Goal: Find specific page/section: Find specific page/section

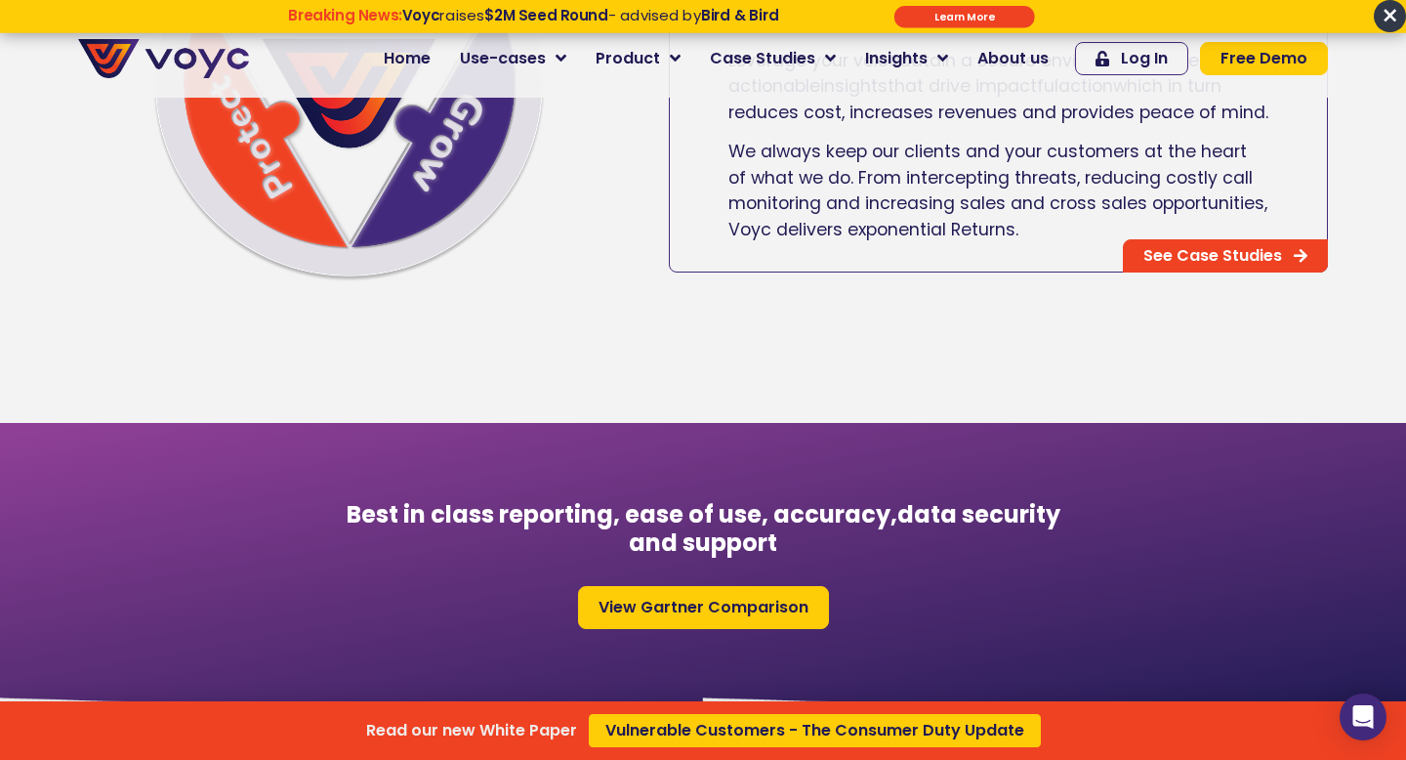
scroll to position [1461, 0]
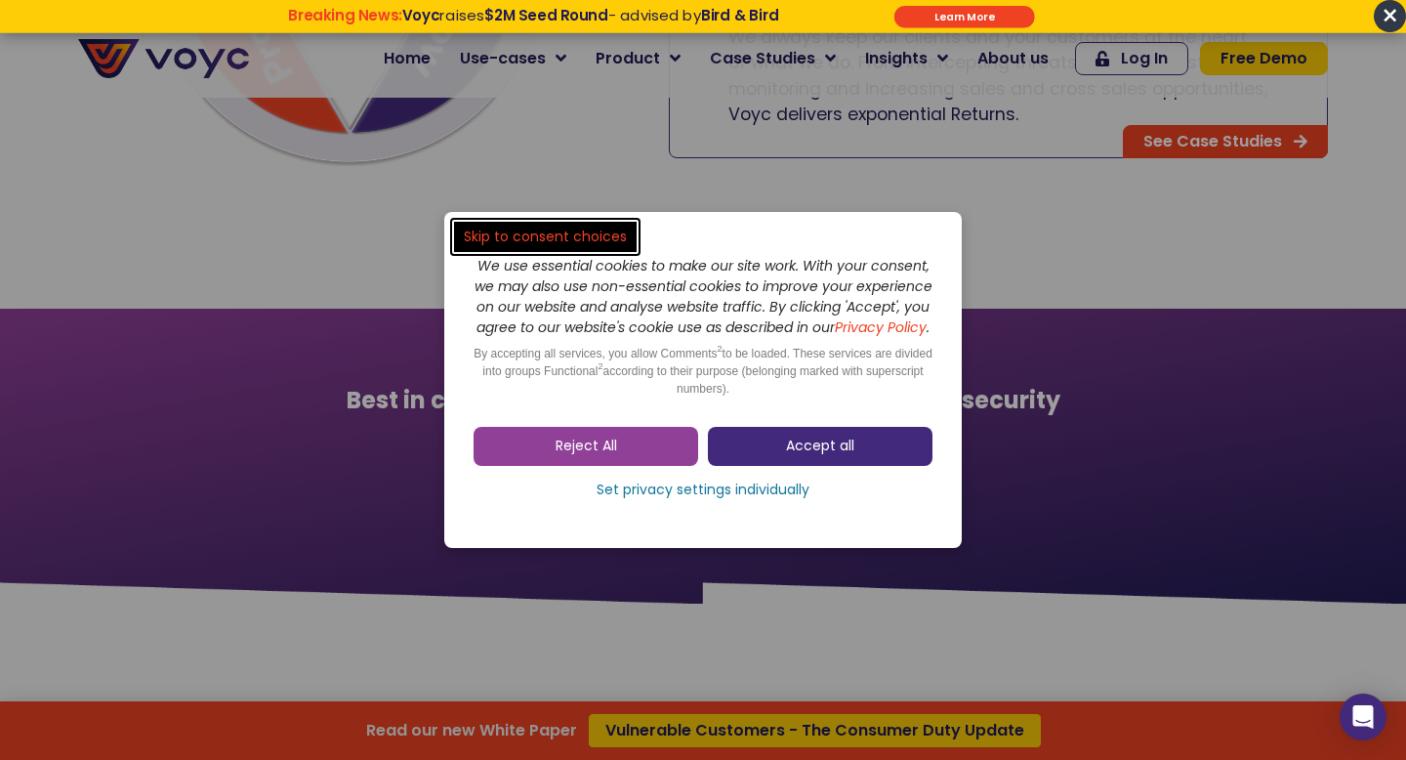
click at [774, 466] on link "Accept all" at bounding box center [820, 446] width 225 height 39
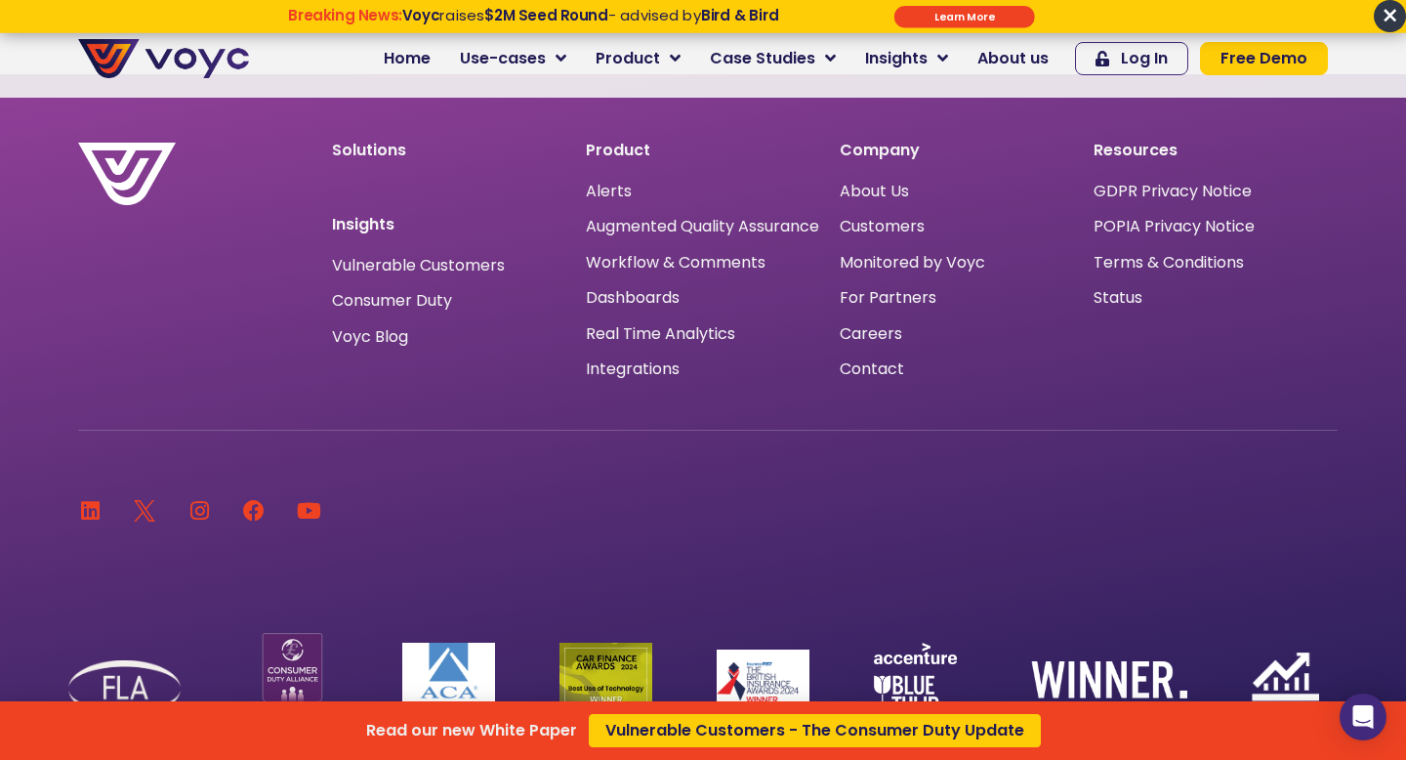
scroll to position [12960, 0]
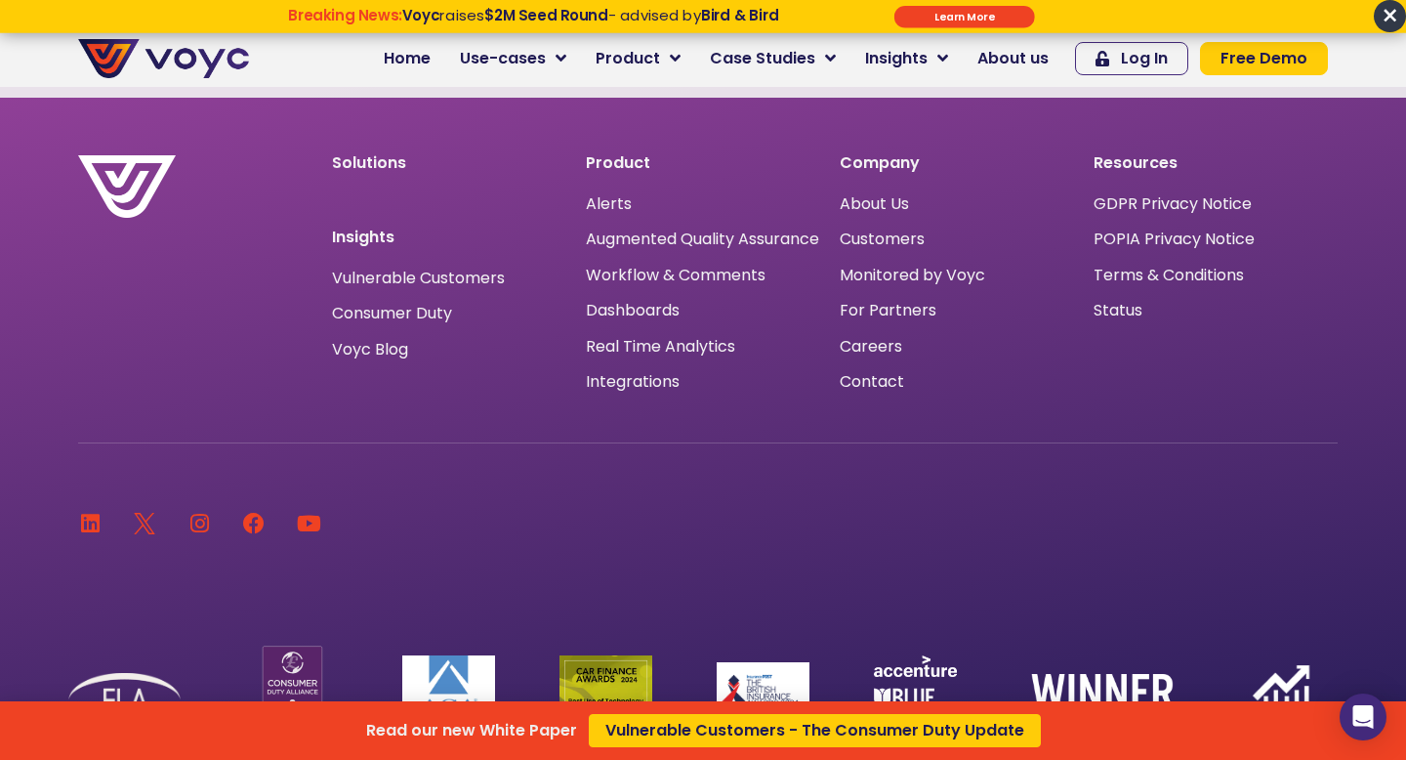
click at [988, 48] on div "Read our new White Paper Vulnerable Customers - The Consumer Duty Update" at bounding box center [703, 380] width 1406 height 760
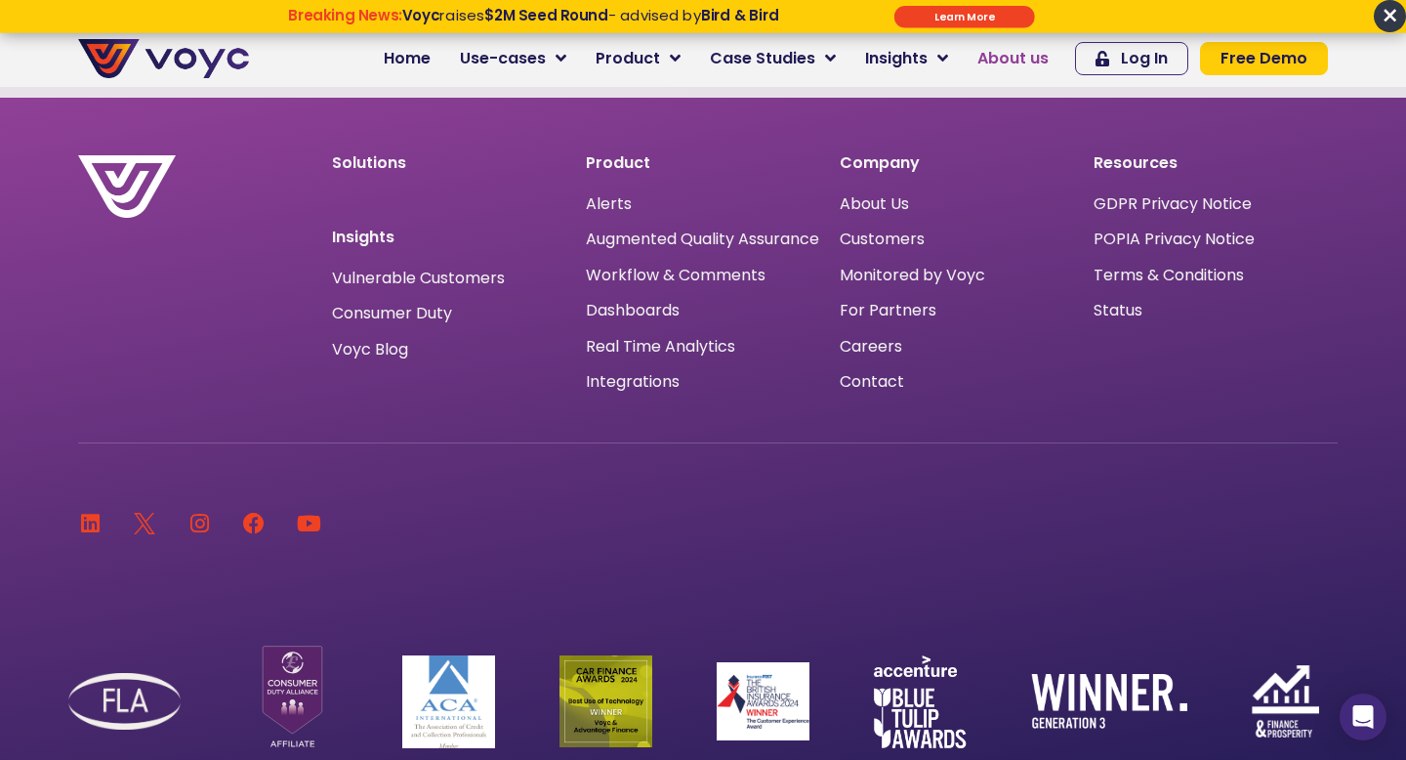
click at [997, 56] on span "About us" at bounding box center [1012, 58] width 71 height 23
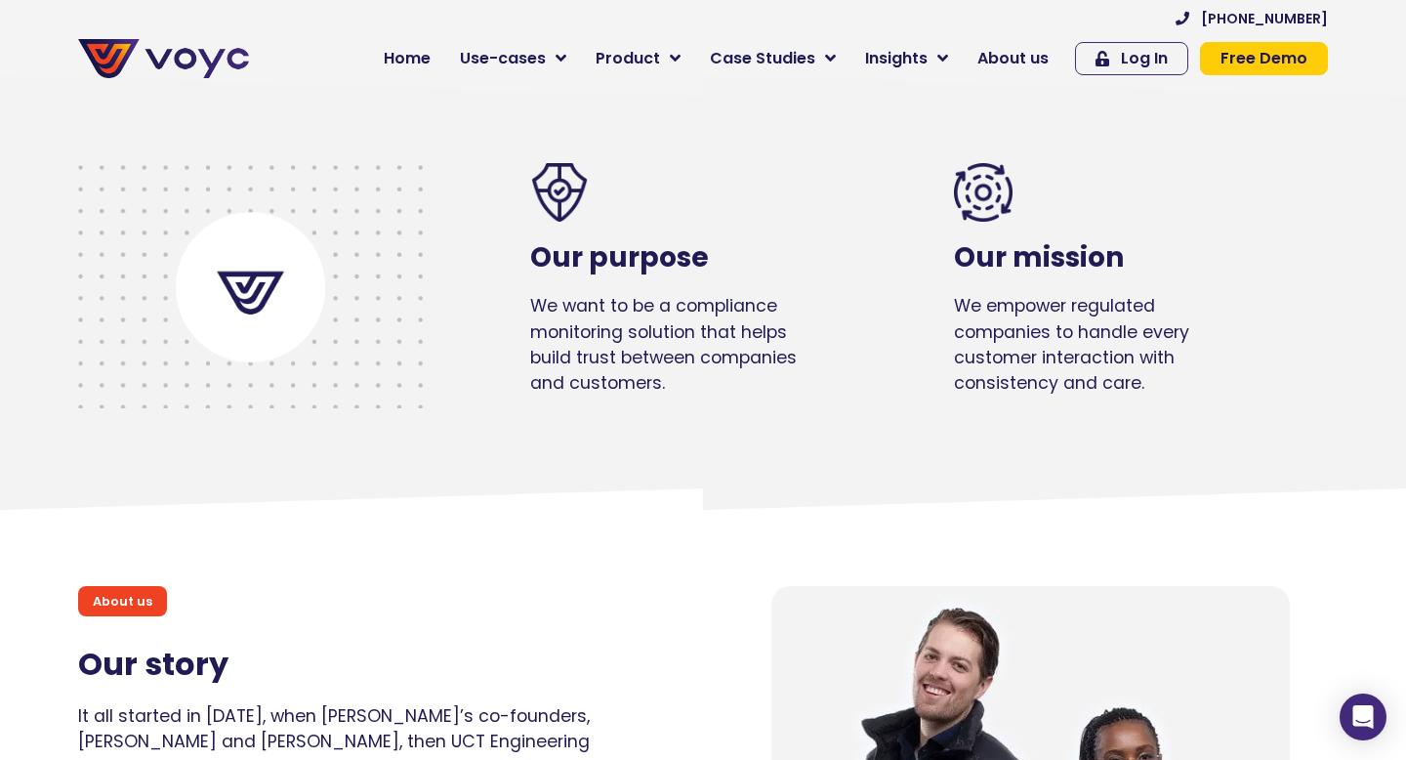
scroll to position [636, 0]
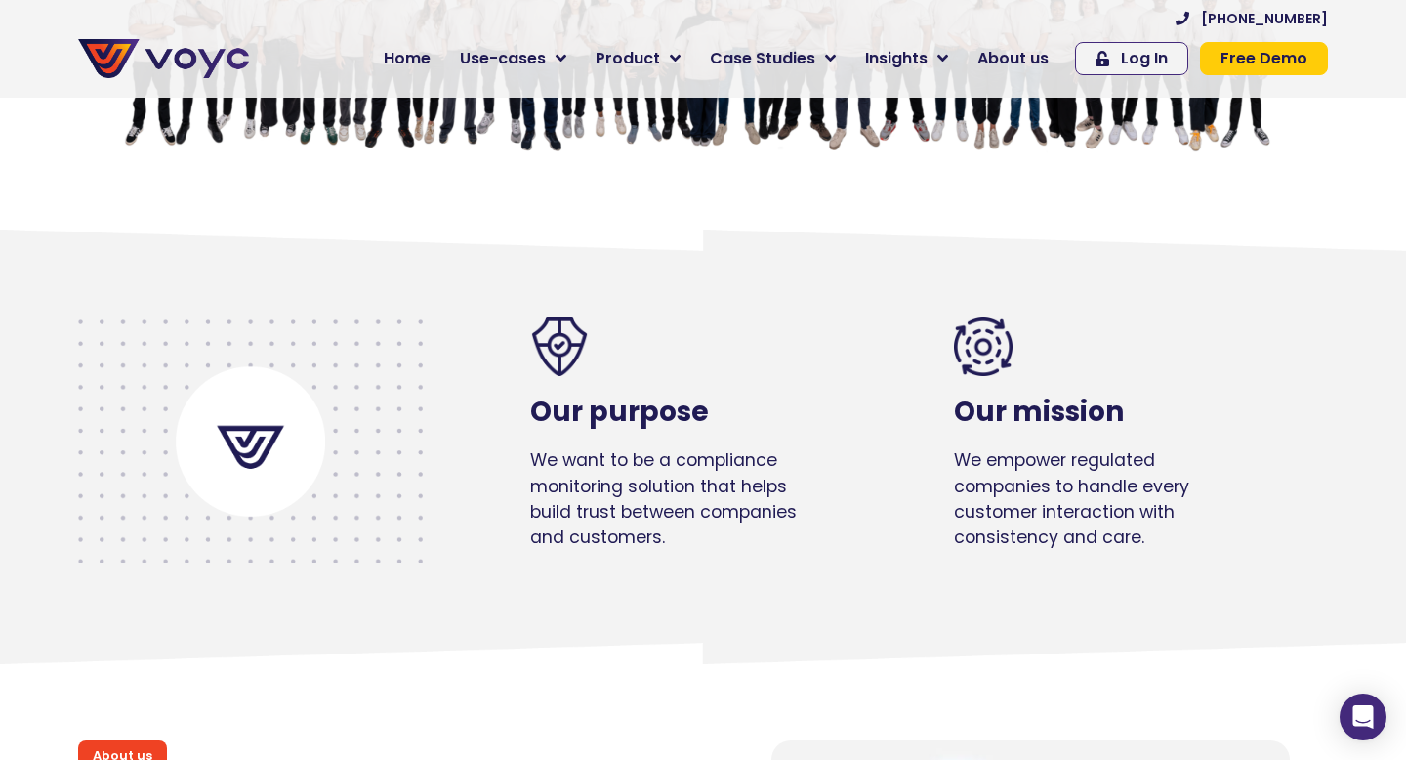
click at [1265, 61] on span "Free Demo" at bounding box center [1264, 59] width 87 height 16
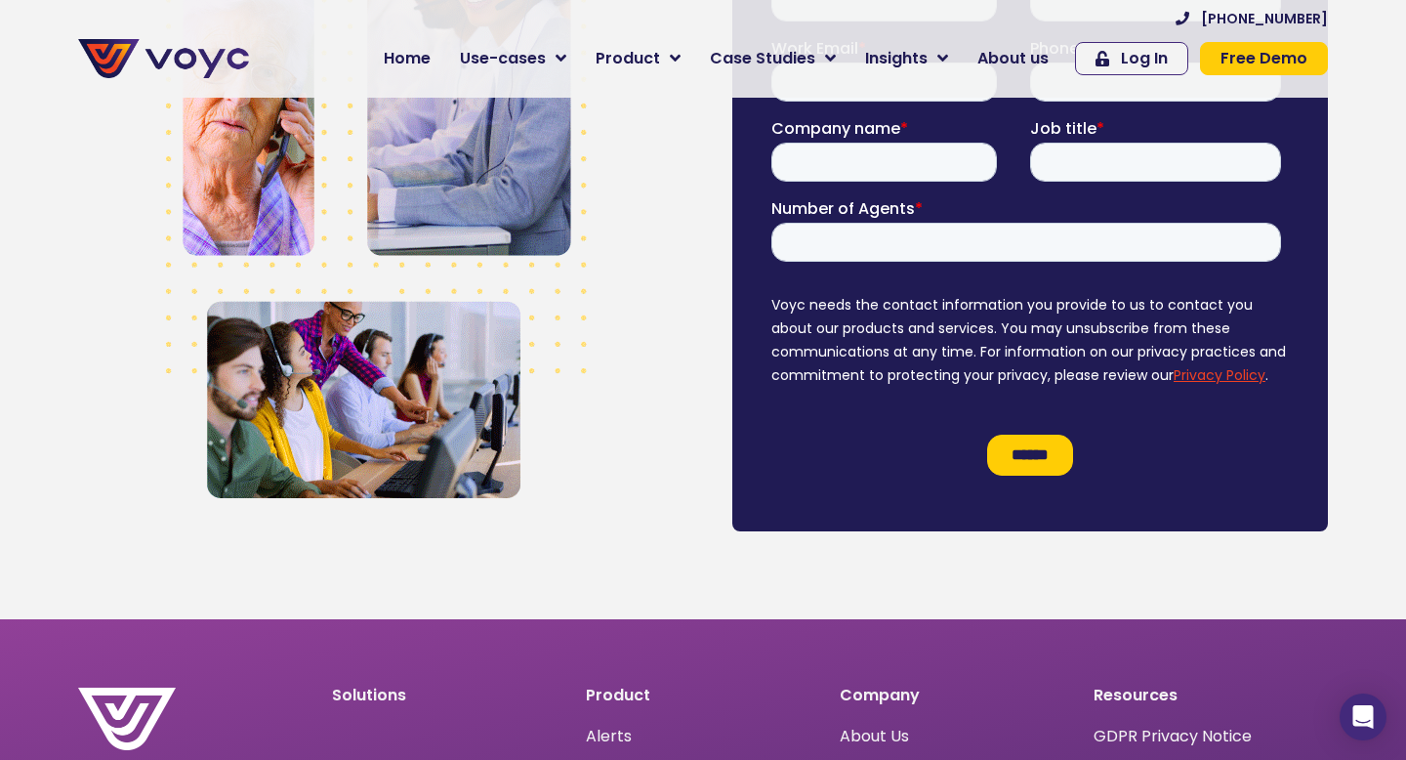
scroll to position [1714, 0]
